Goal: Transaction & Acquisition: Subscribe to service/newsletter

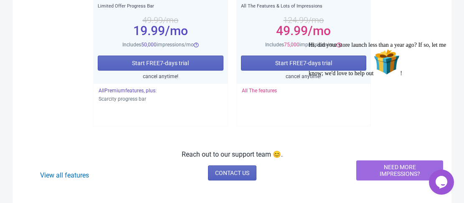
scroll to position [167, 0]
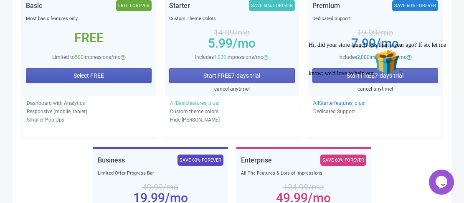
click at [106, 77] on button "Select FREE" at bounding box center [89, 75] width 126 height 15
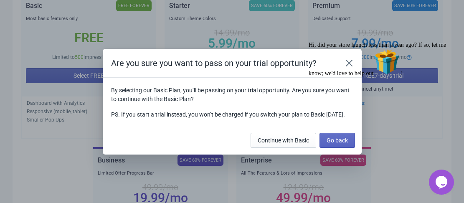
click at [355, 58] on div "Hi, did your store launch less than a year ago? If so, let me know; we'd love t…" at bounding box center [384, 59] width 150 height 35
click at [346, 60] on div "Hi, did your store launch less than a year ago? If so, let me know; we'd love t…" at bounding box center [384, 59] width 150 height 35
click at [346, 54] on div "Hi, did your store launch less than a year ago? If so, let me know; we'd love t…" at bounding box center [384, 59] width 150 height 35
drag, startPoint x: 654, startPoint y: 97, endPoint x: 445, endPoint y: 102, distance: 209.4
click at [309, 42] on icon "Chat attention grabber" at bounding box center [309, 42] width 0 height 0
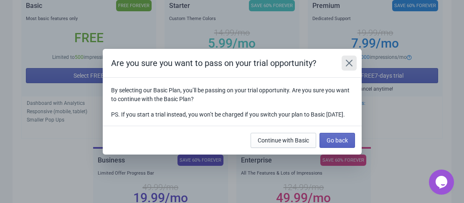
click at [348, 59] on icon "Close" at bounding box center [349, 63] width 8 height 8
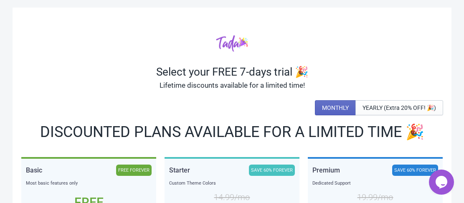
scroll to position [0, 0]
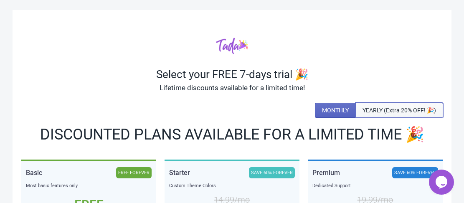
click at [367, 110] on span "YEARLY (Extra 20% OFF! 🎉)" at bounding box center [400, 110] width 74 height 7
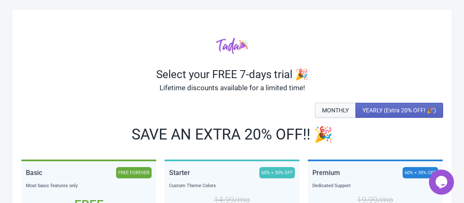
click at [338, 105] on button "MONTHLY" at bounding box center [335, 110] width 41 height 15
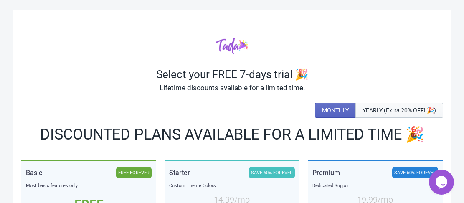
click at [384, 112] on span "YEARLY (Extra 20% OFF! 🎉)" at bounding box center [400, 110] width 74 height 7
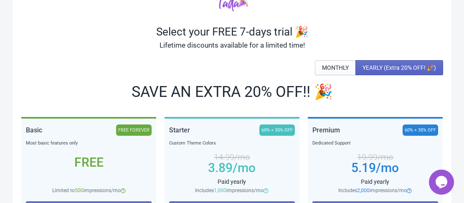
scroll to position [42, 0]
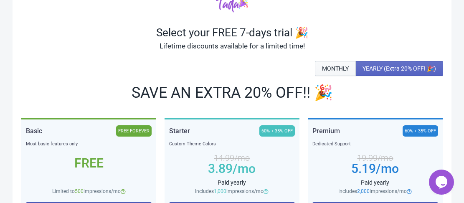
click at [333, 64] on button "MONTHLY" at bounding box center [335, 68] width 41 height 15
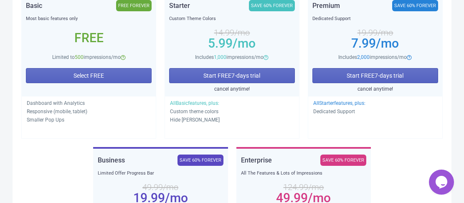
scroll to position [84, 0]
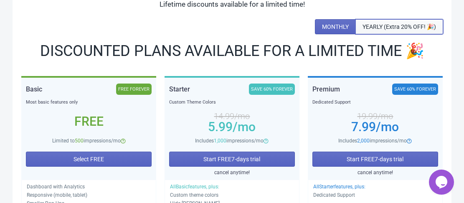
click at [371, 25] on span "YEARLY (Extra 20% OFF! 🎉)" at bounding box center [400, 26] width 74 height 7
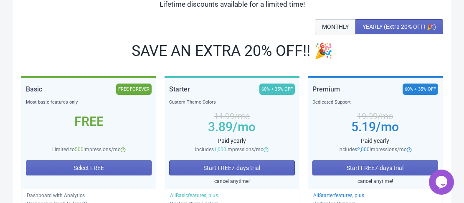
click at [338, 30] on button "MONTHLY" at bounding box center [335, 26] width 41 height 15
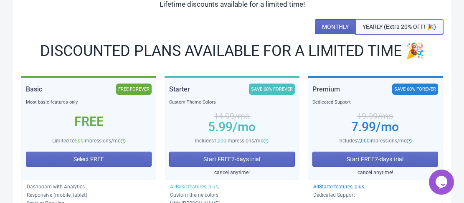
click at [369, 31] on button "YEARLY (Extra 20% OFF! 🎉)" at bounding box center [400, 26] width 88 height 15
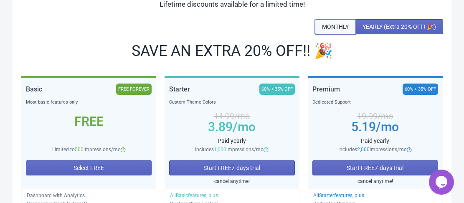
click at [336, 31] on button "MONTHLY" at bounding box center [335, 26] width 41 height 15
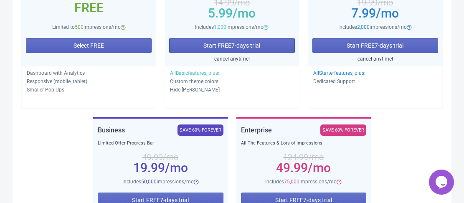
scroll to position [256, 0]
